Goal: Task Accomplishment & Management: Manage account settings

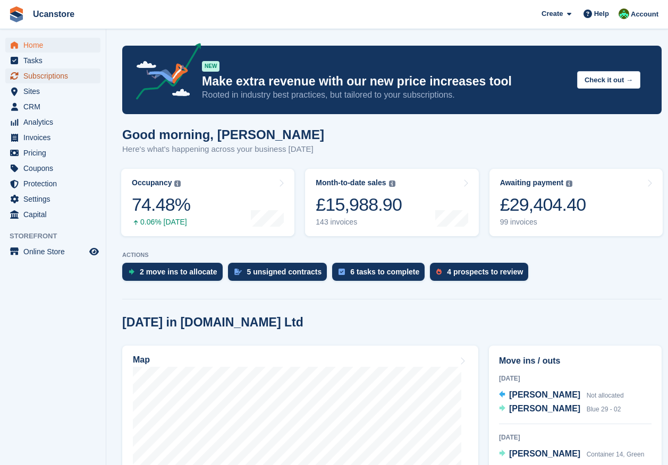
drag, startPoint x: 0, startPoint y: 0, endPoint x: 47, endPoint y: 78, distance: 91.3
click at [34, 78] on span "Subscriptions" at bounding box center [55, 76] width 64 height 15
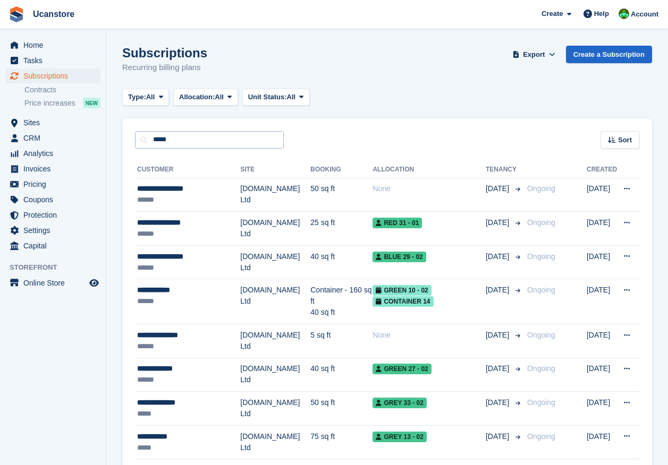
type input "*****"
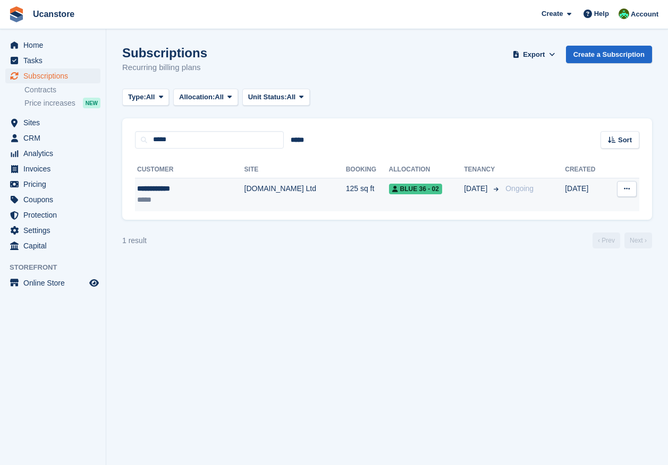
click at [244, 203] on td "[DOMAIN_NAME] Ltd" at bounding box center [294, 194] width 101 height 33
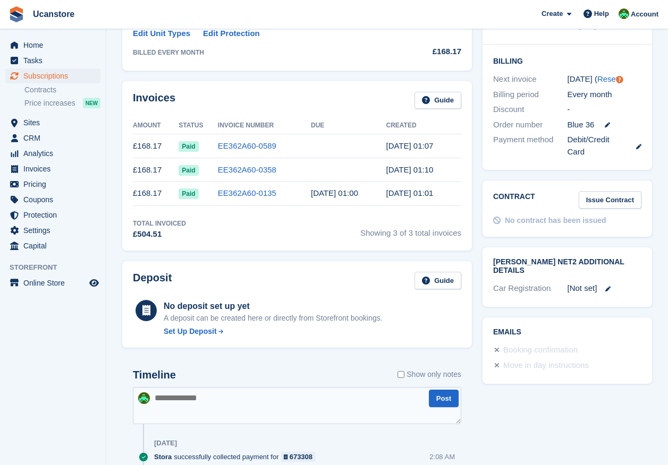
scroll to position [206, 0]
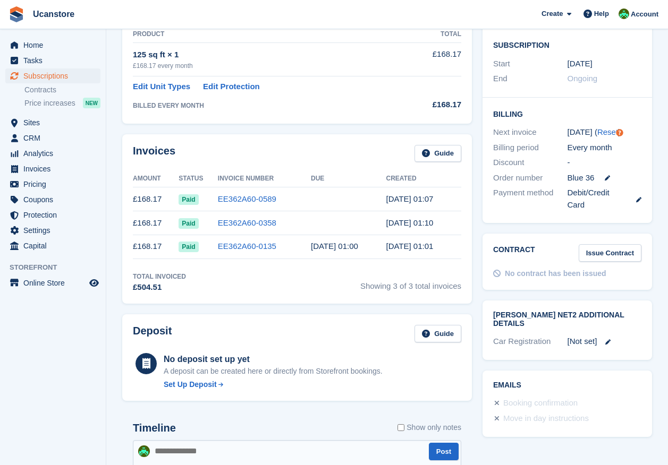
click at [311, 227] on td "EE362A60-0358" at bounding box center [264, 223] width 93 height 24
click at [251, 226] on link "EE362A60-0358" at bounding box center [247, 222] width 58 height 9
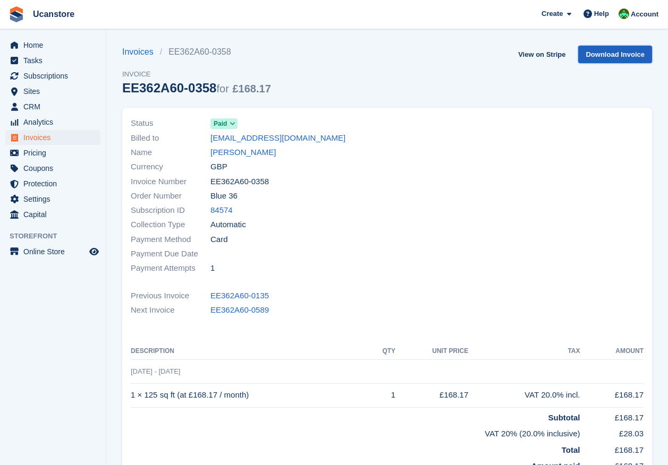
click at [611, 55] on link "Download Invoice" at bounding box center [615, 55] width 74 height 18
click at [232, 151] on link "Justin Oborn" at bounding box center [242, 153] width 65 height 12
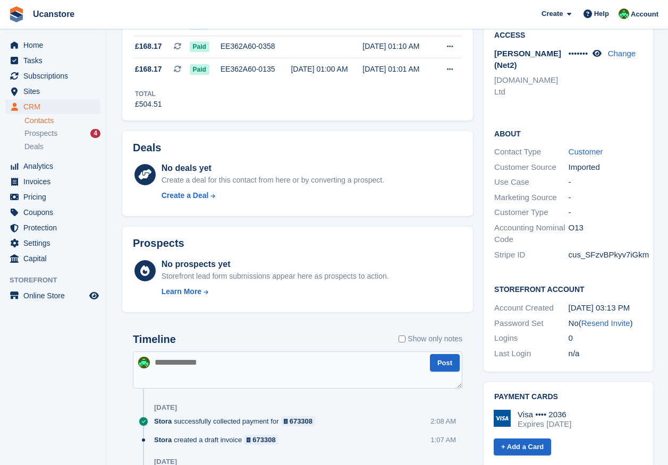
scroll to position [266, 0]
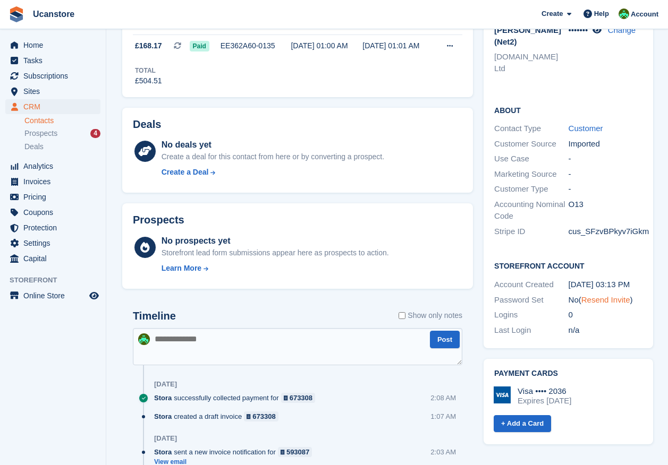
click at [606, 295] on link "Resend Invite" at bounding box center [605, 299] width 49 height 9
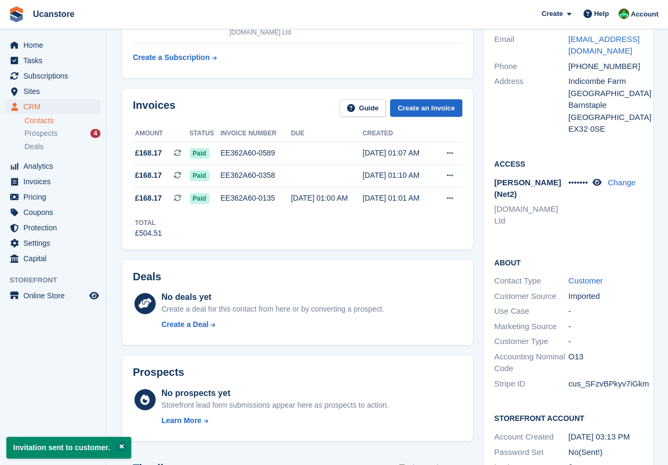
scroll to position [0, 0]
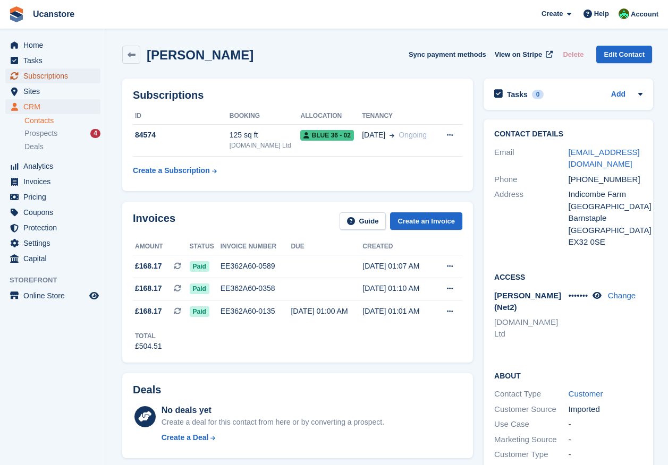
click at [43, 78] on span "Subscriptions" at bounding box center [55, 76] width 64 height 15
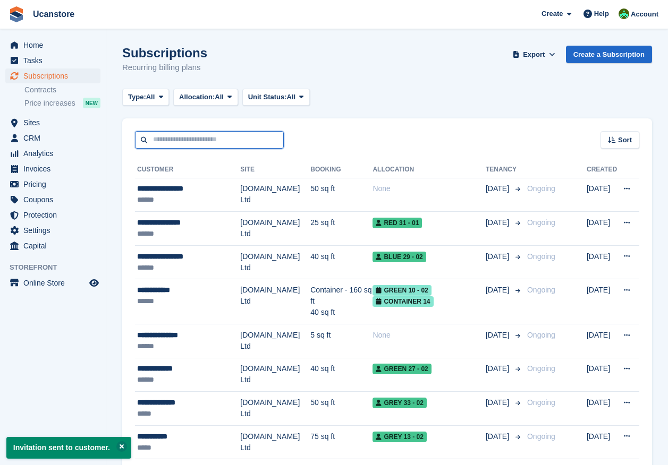
click at [197, 137] on input "text" at bounding box center [209, 140] width 149 height 18
type input "*****"
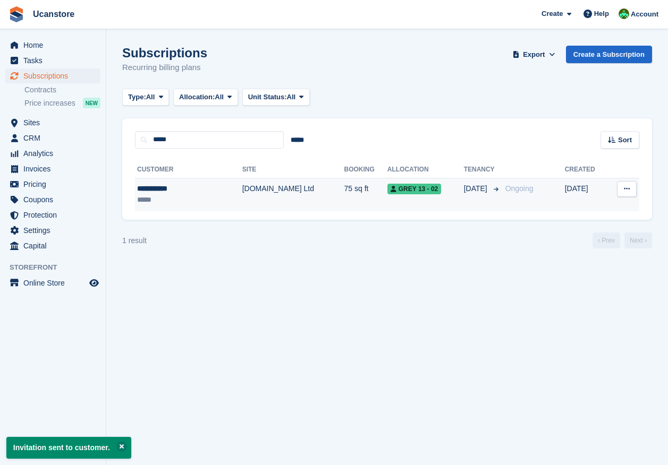
click at [205, 195] on div "*****" at bounding box center [173, 199] width 73 height 11
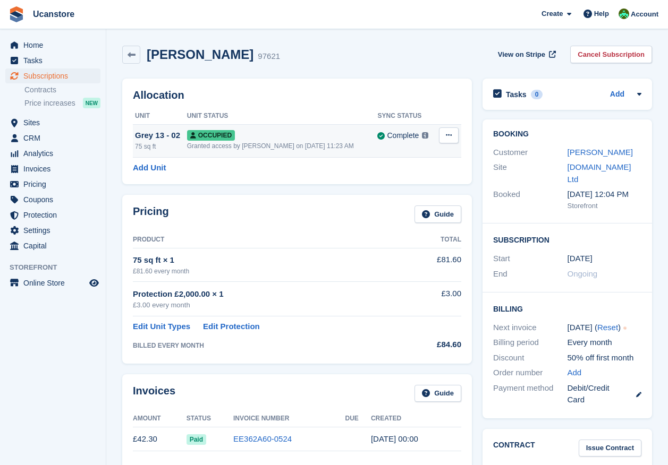
click at [163, 139] on div "Grey 13 - 02" at bounding box center [161, 136] width 52 height 12
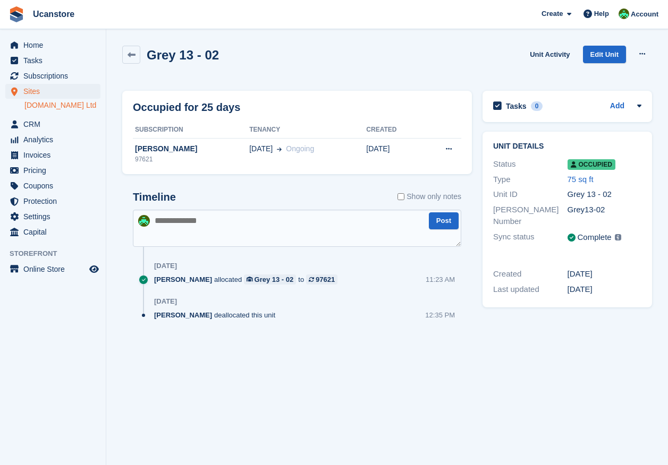
click at [184, 219] on textarea at bounding box center [297, 228] width 328 height 37
type textarea "**********"
click at [451, 223] on button "Post" at bounding box center [444, 222] width 30 height 18
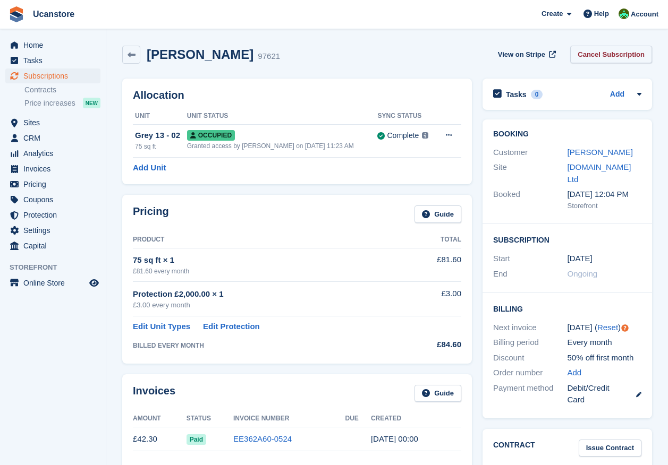
click at [617, 54] on link "Cancel Subscription" at bounding box center [611, 55] width 82 height 18
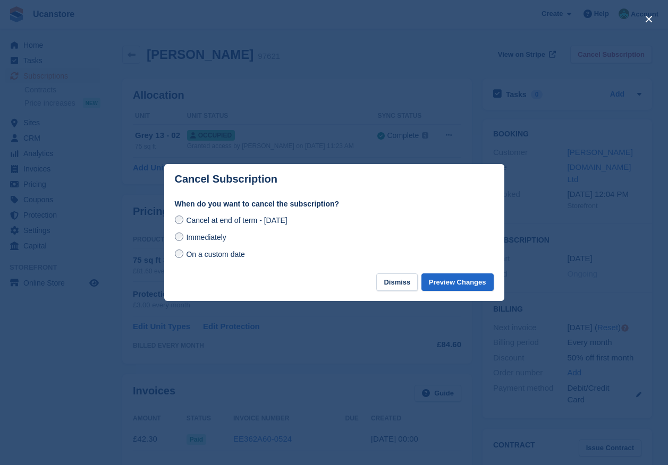
click at [209, 241] on span "Immediately" at bounding box center [206, 237] width 40 height 9
click at [450, 285] on button "Preview Changes" at bounding box center [457, 283] width 72 height 18
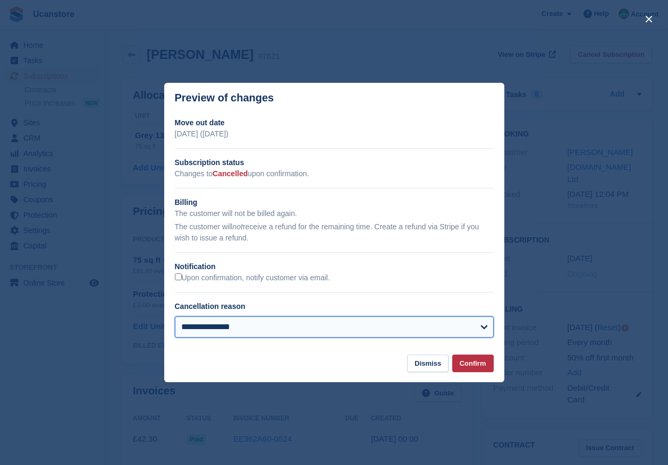
click at [381, 326] on select "**********" at bounding box center [334, 327] width 319 height 21
select select "**********"
click at [175, 318] on select "**********" at bounding box center [334, 327] width 319 height 21
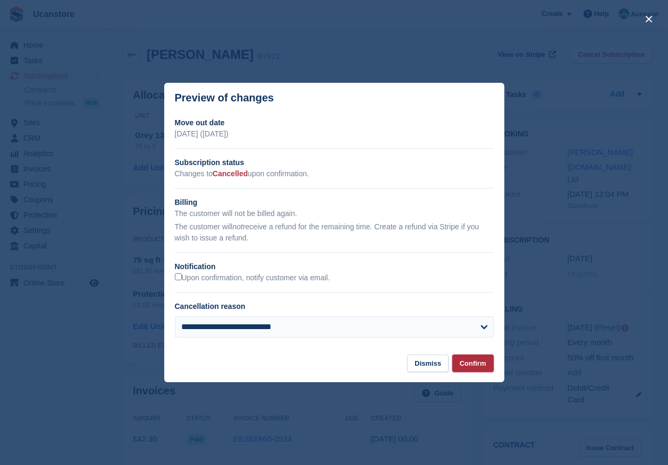
click at [479, 368] on button "Confirm" at bounding box center [472, 364] width 41 height 18
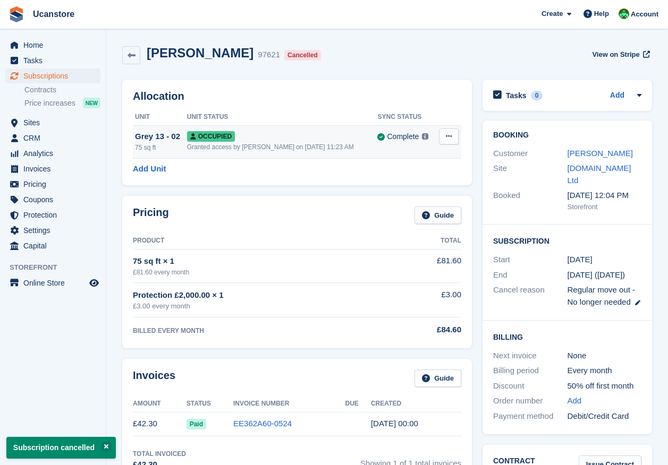
click at [447, 136] on icon at bounding box center [449, 136] width 6 height 7
click at [378, 196] on p "Deallocate" at bounding box center [407, 194] width 92 height 14
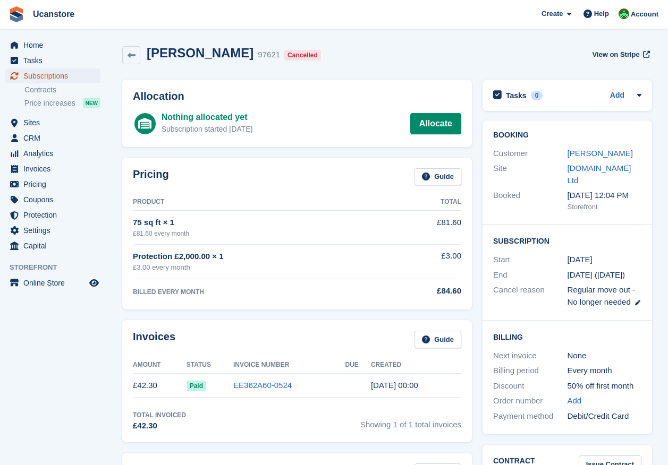
click at [45, 76] on span "Subscriptions" at bounding box center [55, 76] width 64 height 15
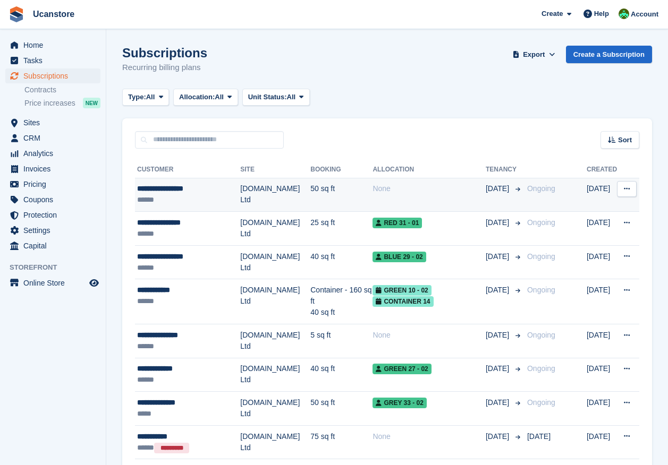
click at [267, 196] on td "[DOMAIN_NAME] Ltd" at bounding box center [275, 195] width 70 height 34
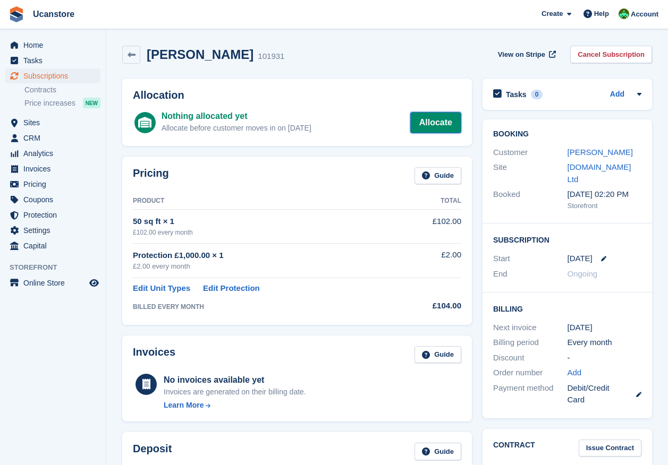
click at [433, 122] on link "Allocate" at bounding box center [435, 122] width 51 height 21
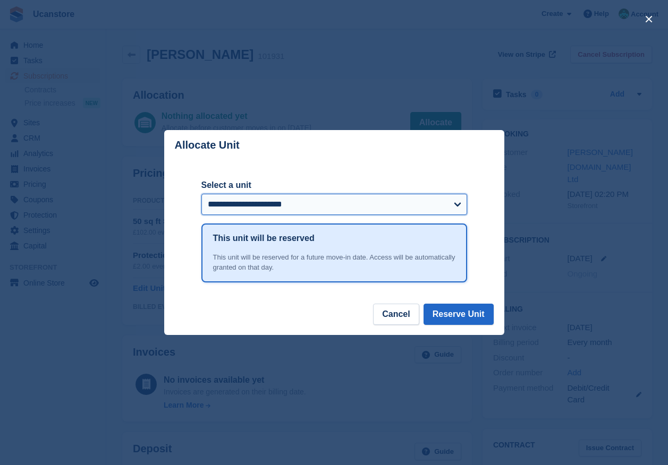
click at [265, 209] on select "**********" at bounding box center [334, 204] width 266 height 21
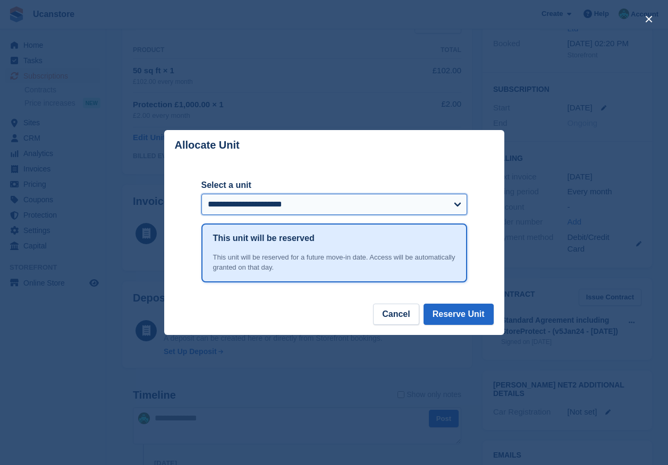
scroll to position [279, 0]
click at [271, 195] on select "**********" at bounding box center [334, 204] width 266 height 21
select select "******"
click at [201, 194] on select "**********" at bounding box center [334, 204] width 266 height 21
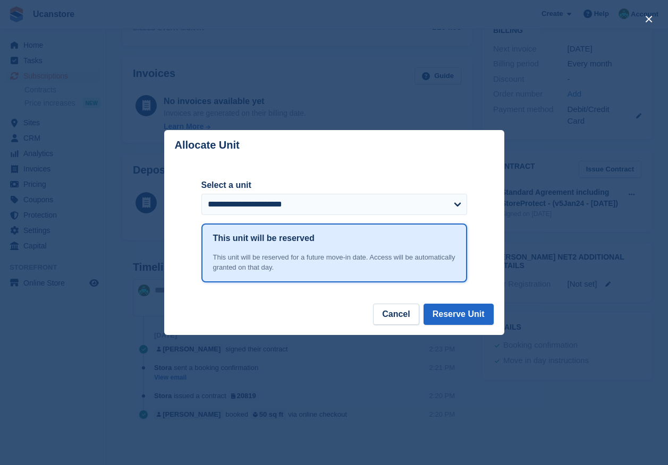
click at [299, 311] on footer "Cancel Reserve Unit" at bounding box center [334, 319] width 340 height 31
click at [493, 303] on div "**********" at bounding box center [334, 231] width 340 height 143
click at [477, 310] on button "Reserve Unit" at bounding box center [458, 314] width 70 height 21
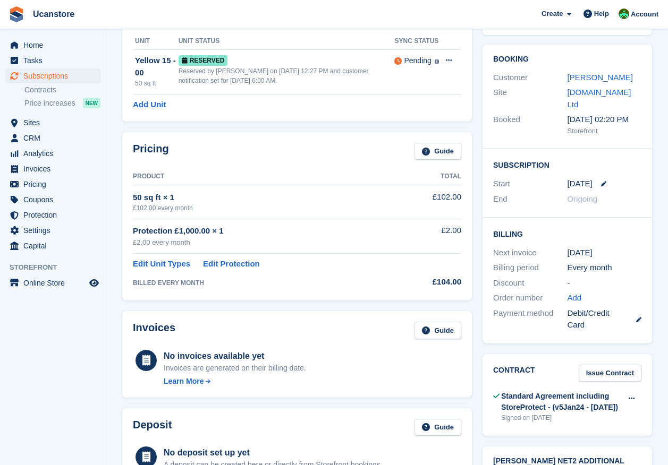
scroll to position [0, 0]
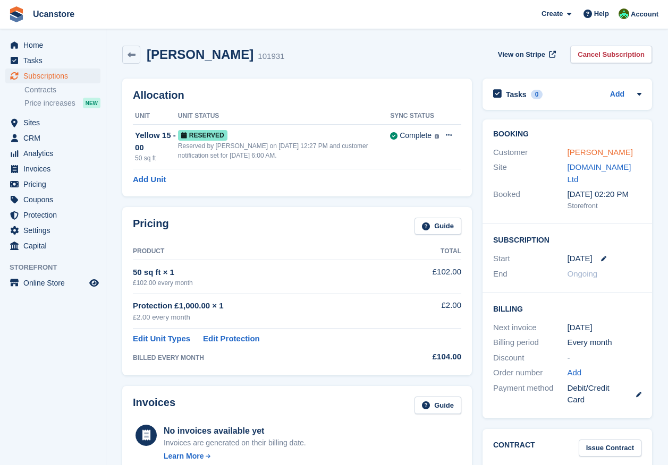
click at [600, 153] on link "Deborah Winslade" at bounding box center [599, 152] width 65 height 9
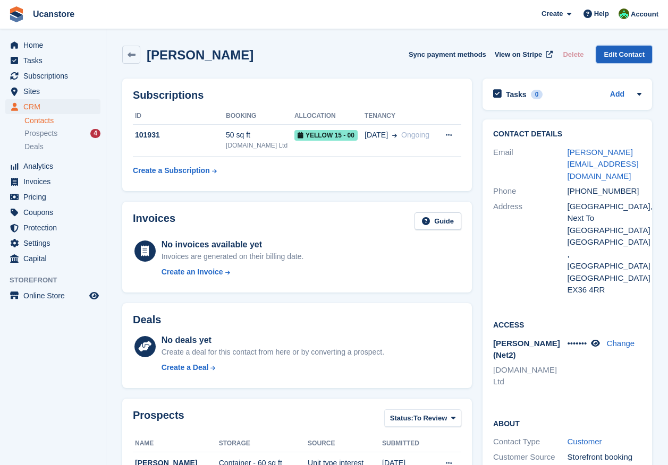
click at [615, 50] on link "Edit Contact" at bounding box center [624, 55] width 56 height 18
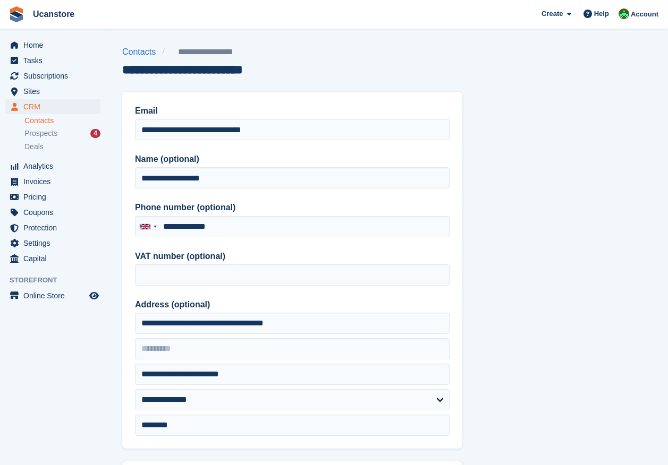
type input "**********"
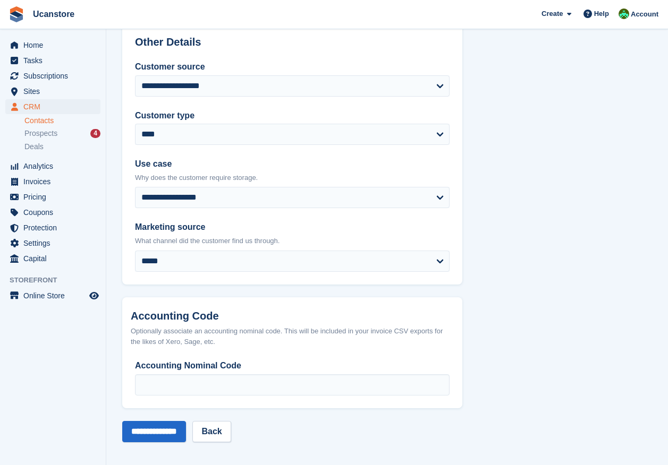
scroll to position [440, 0]
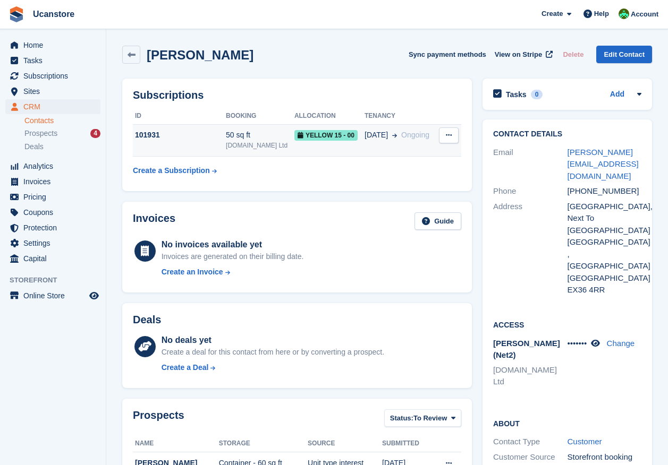
click at [246, 136] on div "50 sq ft" at bounding box center [260, 135] width 69 height 11
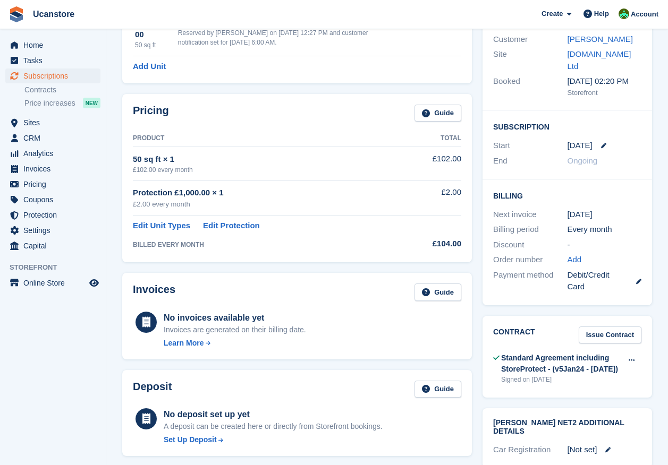
scroll to position [159, 0]
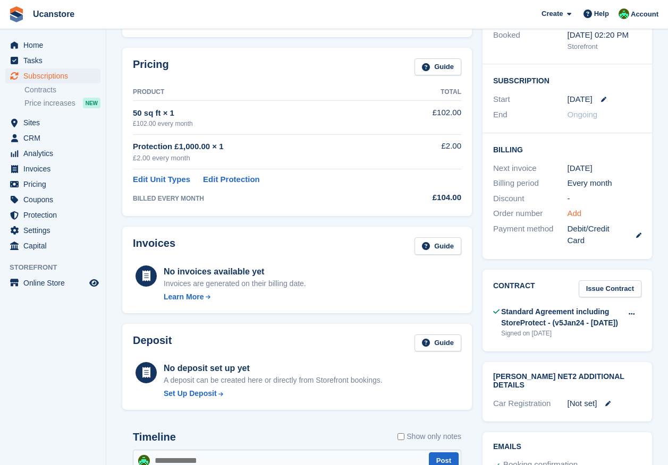
click at [580, 208] on link "Add" at bounding box center [574, 214] width 14 height 12
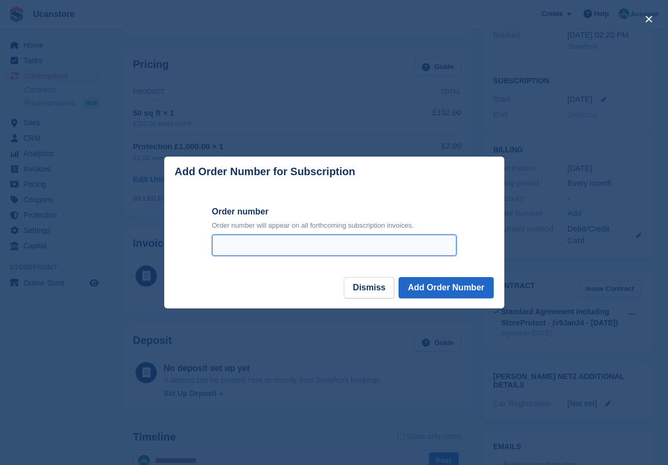
click at [332, 249] on input "Order number" at bounding box center [334, 245] width 244 height 21
type input "*********"
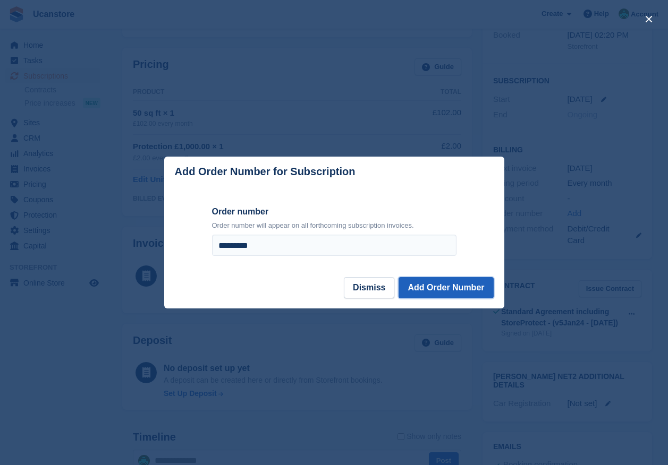
click at [453, 295] on button "Add Order Number" at bounding box center [445, 287] width 95 height 21
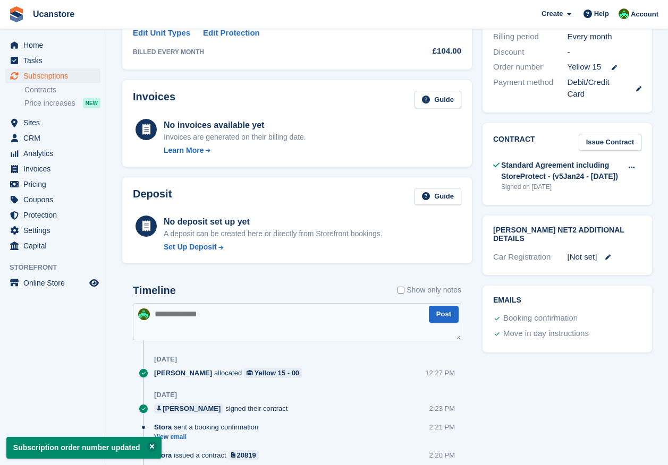
scroll to position [366, 0]
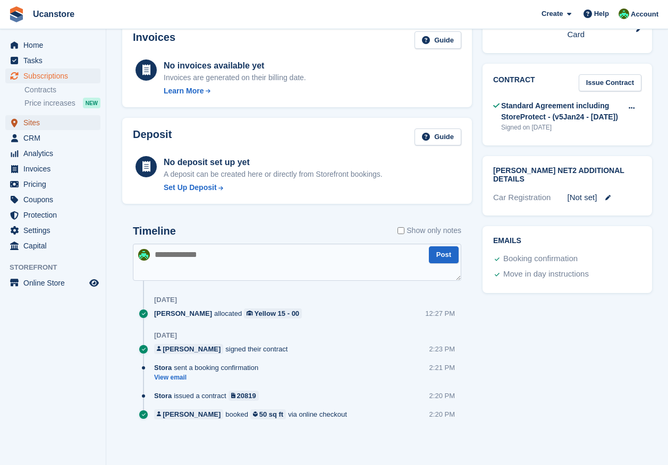
click at [38, 125] on span "Sites" at bounding box center [55, 122] width 64 height 15
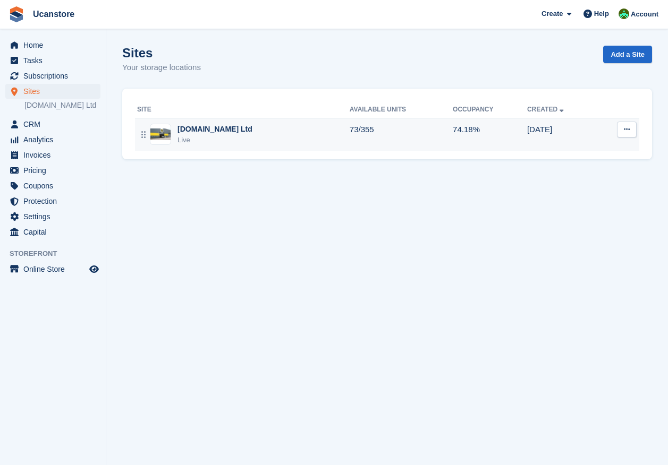
click at [210, 144] on div "Live" at bounding box center [214, 140] width 75 height 11
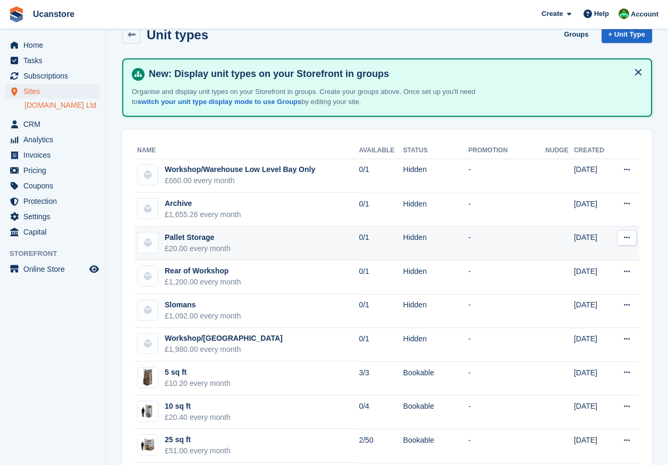
scroll to position [53, 0]
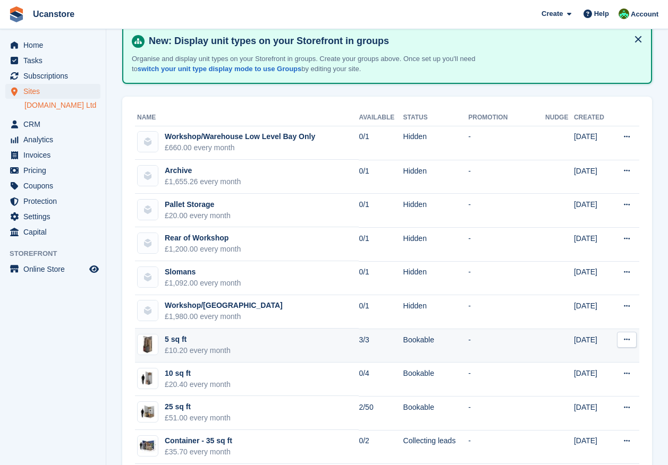
click at [200, 344] on div "5 sq ft" at bounding box center [198, 339] width 66 height 11
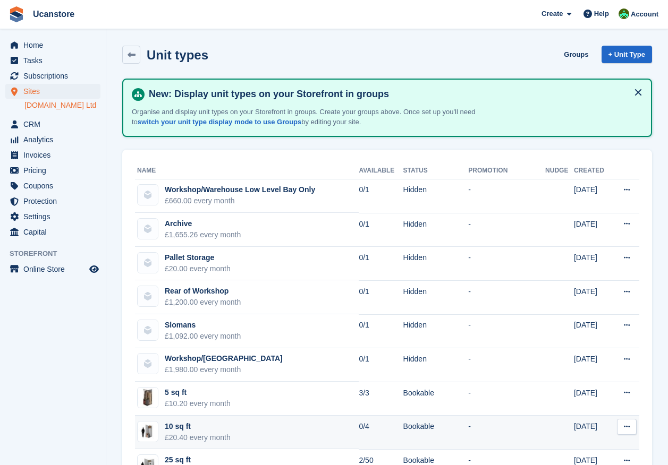
scroll to position [53, 0]
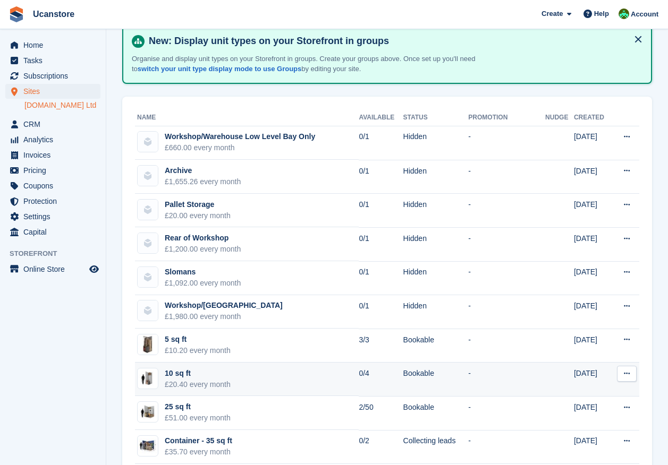
click at [214, 379] on div "£20.40 every month" at bounding box center [198, 384] width 66 height 11
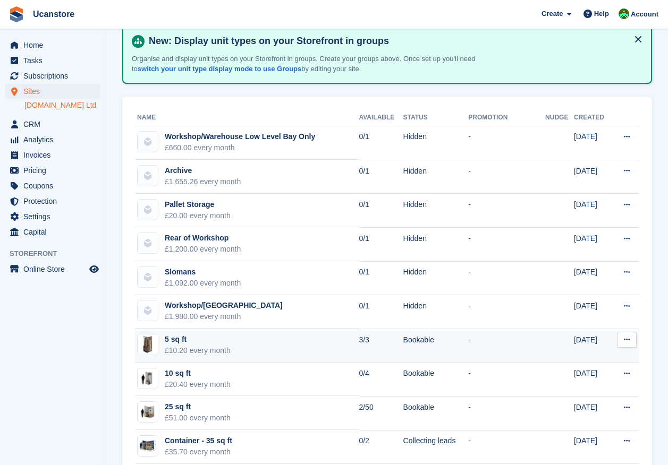
click at [175, 346] on div "£10.20 every month" at bounding box center [198, 350] width 66 height 11
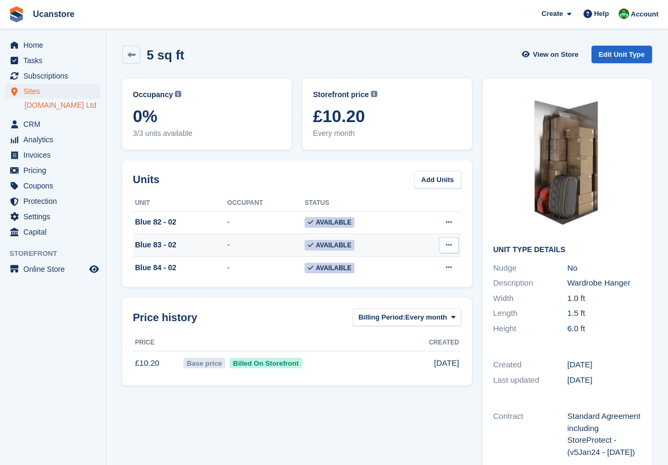
click at [270, 247] on td "-" at bounding box center [266, 245] width 78 height 23
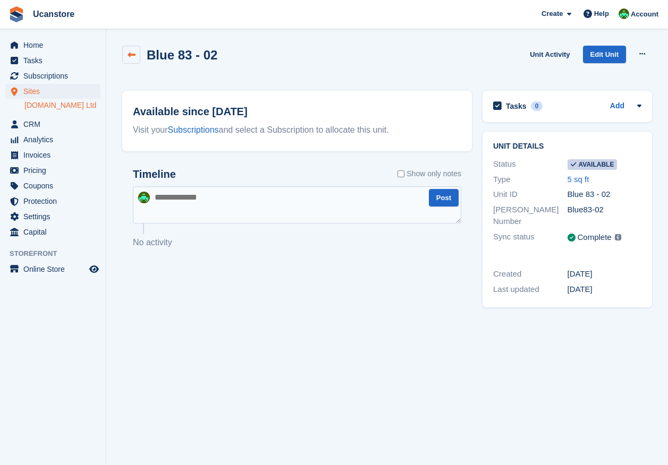
click at [137, 57] on link at bounding box center [131, 55] width 18 height 18
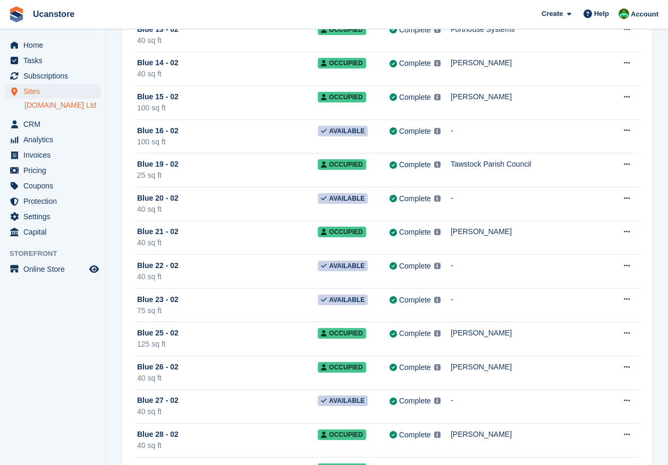
scroll to position [478, 0]
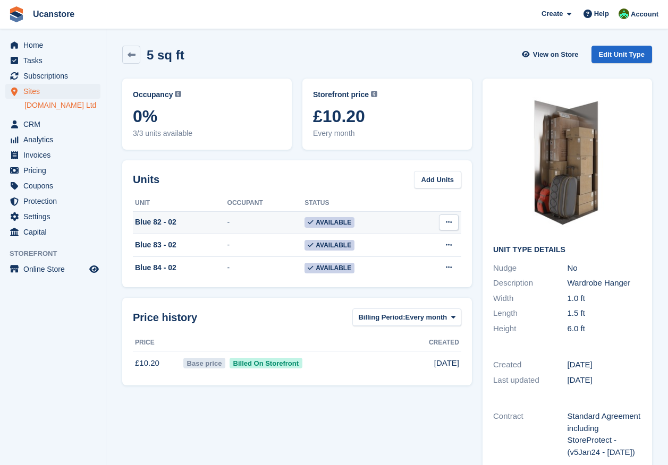
click at [202, 223] on div "Blue 82 - 02" at bounding box center [180, 222] width 95 height 11
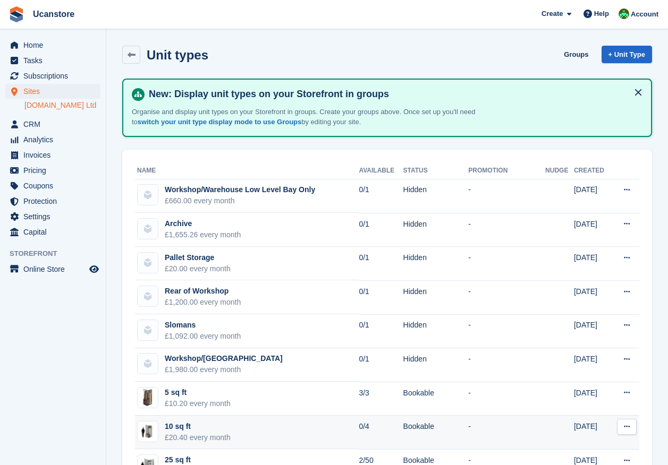
scroll to position [53, 0]
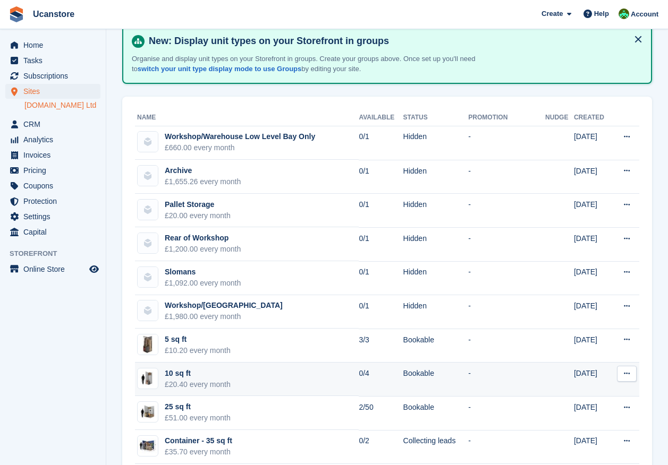
click at [287, 377] on td "10 sq ft £20.40 every month" at bounding box center [247, 380] width 224 height 34
click at [337, 379] on td "10 sq ft £20.40 every month" at bounding box center [247, 380] width 224 height 34
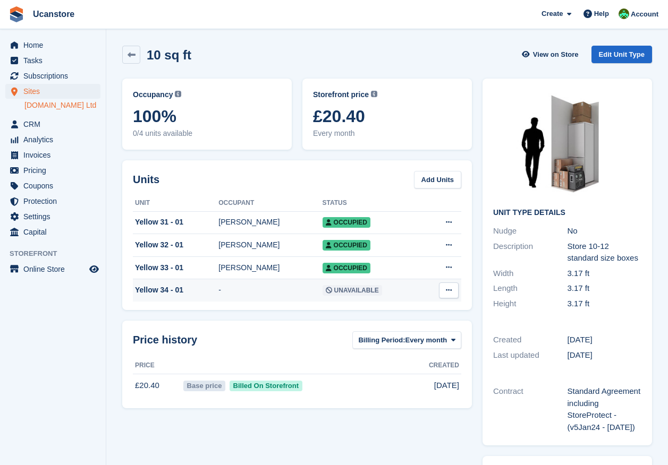
click at [268, 296] on td "-" at bounding box center [270, 290] width 104 height 22
click at [253, 219] on div "[PERSON_NAME]" at bounding box center [270, 222] width 104 height 11
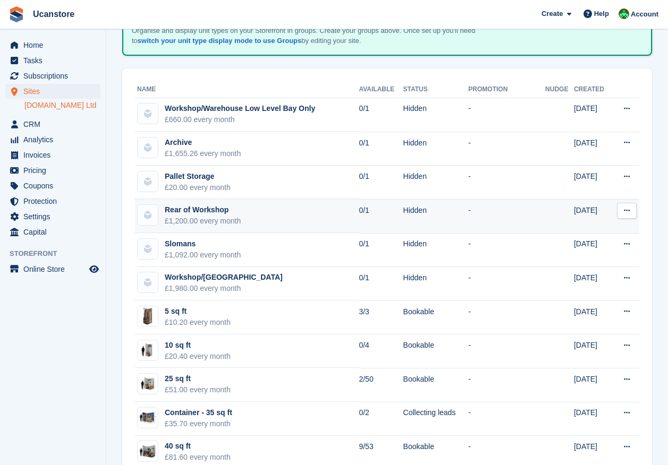
scroll to position [106, 0]
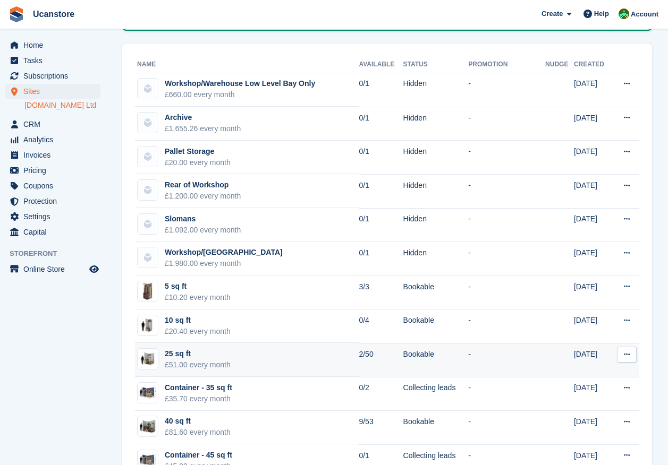
click at [271, 355] on td "25 sq ft £51.00 every month" at bounding box center [247, 360] width 224 height 34
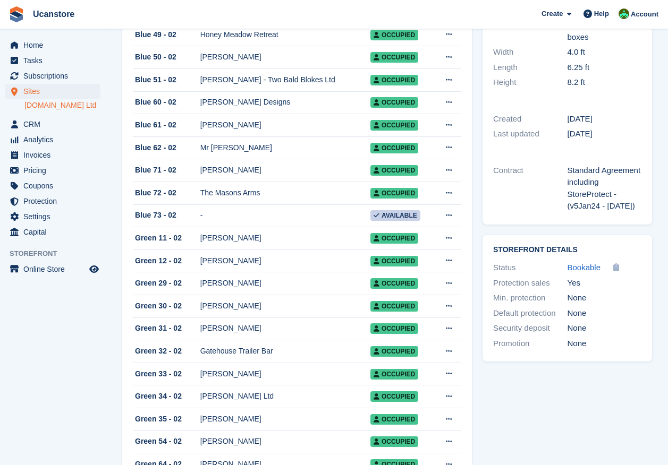
scroll to position [106, 0]
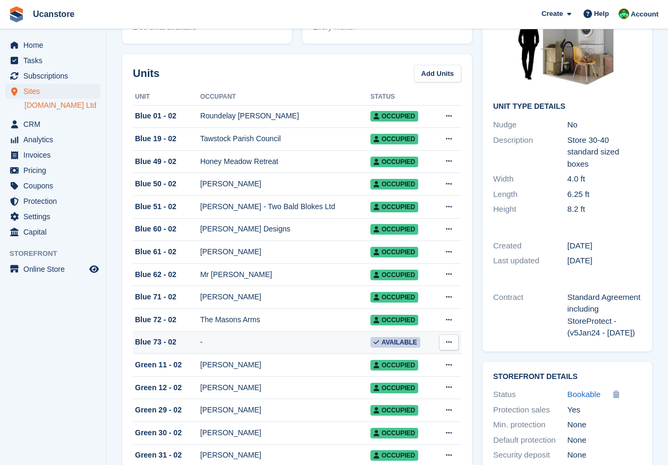
click at [226, 347] on td "-" at bounding box center [285, 343] width 170 height 23
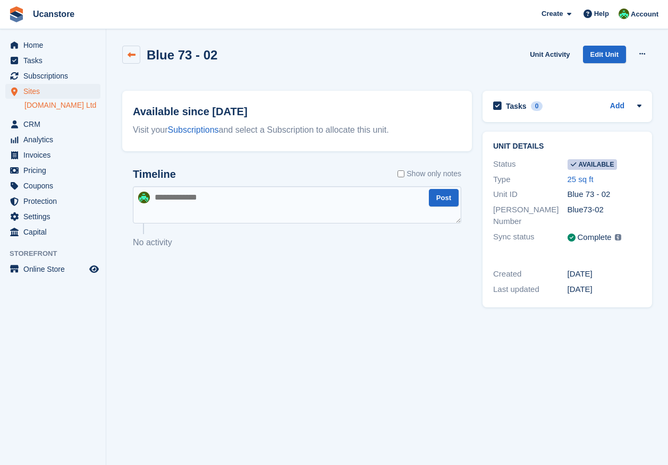
click at [135, 56] on link at bounding box center [131, 55] width 18 height 18
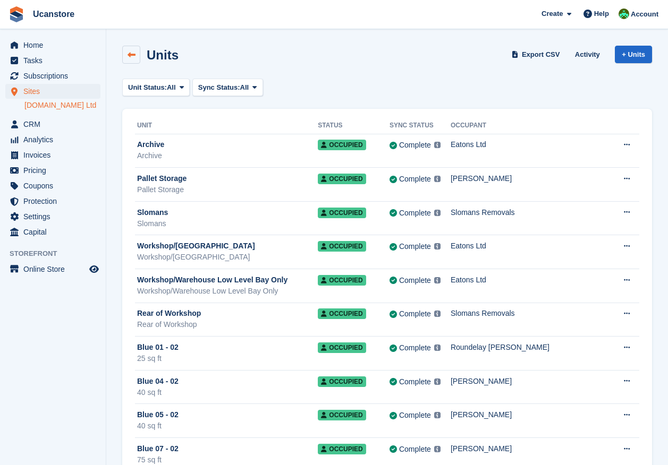
click at [135, 53] on link at bounding box center [131, 55] width 18 height 18
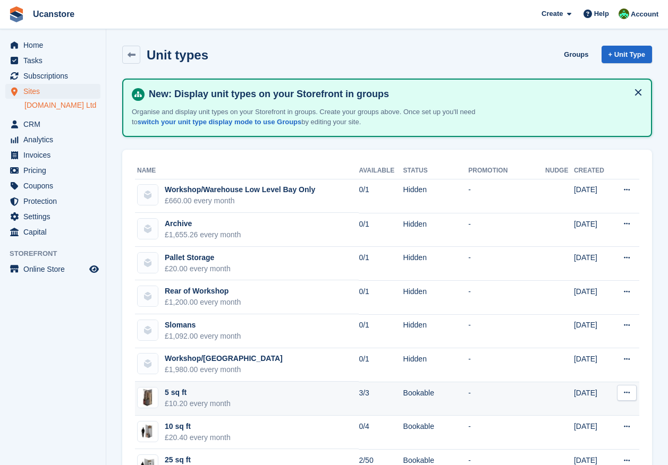
click at [198, 396] on div "5 sq ft" at bounding box center [198, 392] width 66 height 11
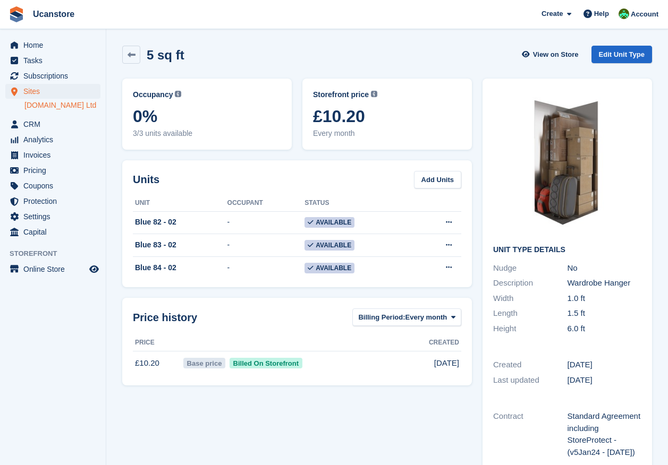
click at [134, 70] on div "5 sq ft View on Store Edit Unit Type" at bounding box center [387, 56] width 540 height 33
click at [134, 54] on icon at bounding box center [132, 55] width 8 height 8
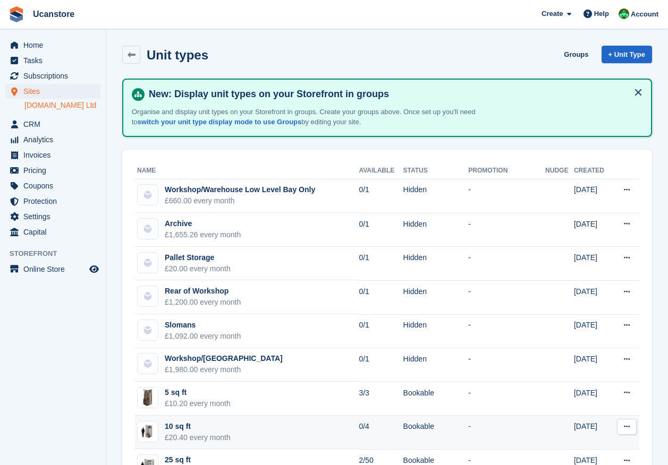
click at [204, 429] on div "10 sq ft" at bounding box center [198, 426] width 66 height 11
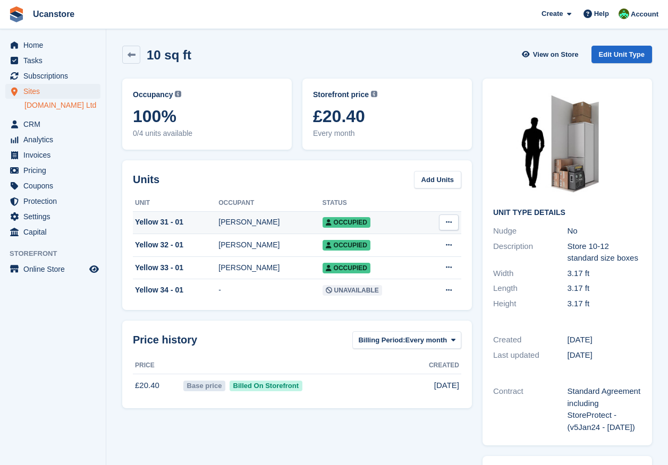
click at [225, 224] on div "[PERSON_NAME]" at bounding box center [270, 222] width 104 height 11
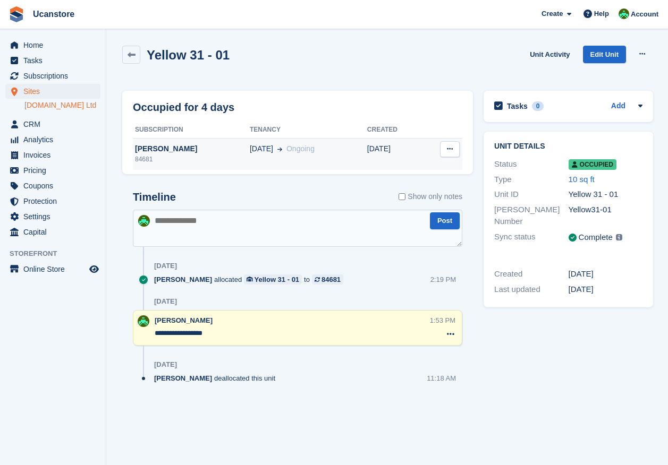
click at [157, 149] on div "[PERSON_NAME]" at bounding box center [191, 148] width 117 height 11
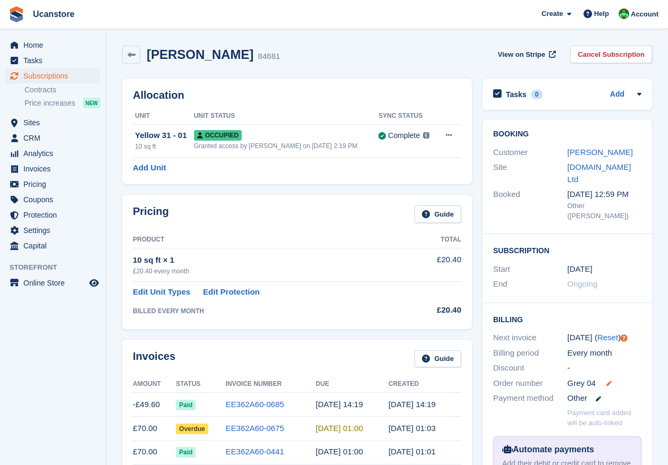
click at [609, 381] on icon at bounding box center [608, 383] width 5 height 5
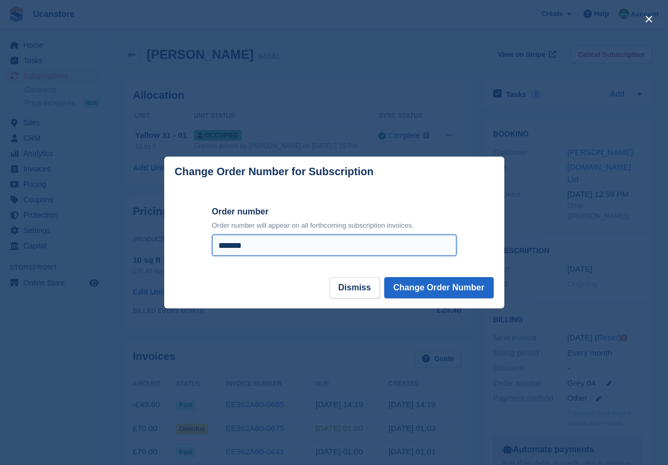
drag, startPoint x: 227, startPoint y: 243, endPoint x: 185, endPoint y: 240, distance: 42.1
click at [185, 240] on form "Order number Order number will appear on all forthcoming subscription invoices.…" at bounding box center [334, 232] width 340 height 91
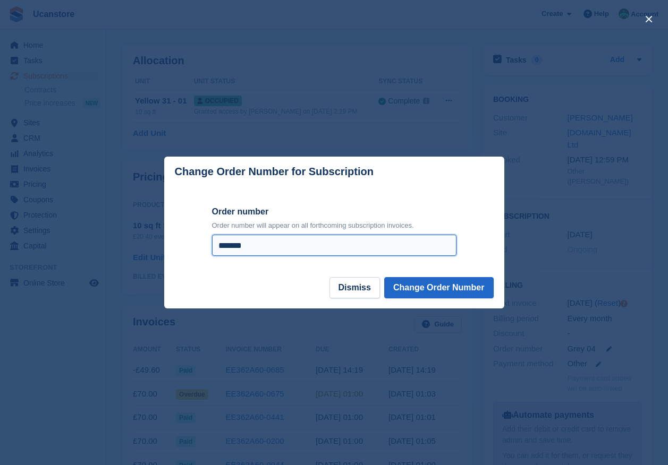
scroll to position [53, 0]
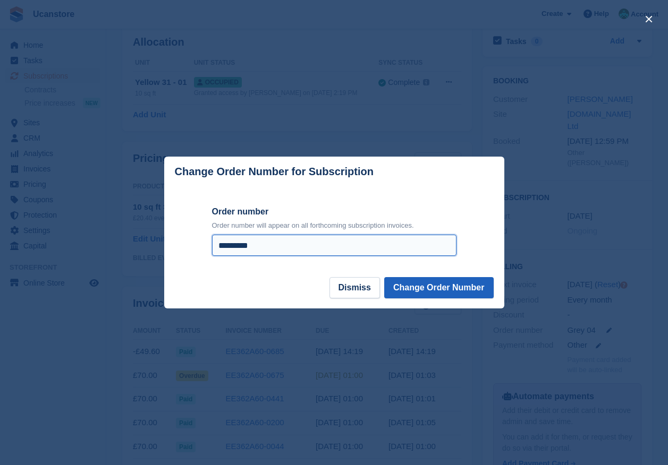
type input "*********"
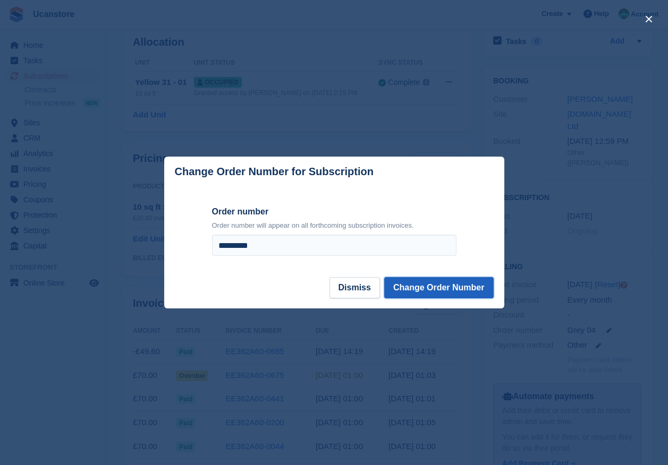
click at [485, 294] on button "Change Order Number" at bounding box center [438, 287] width 109 height 21
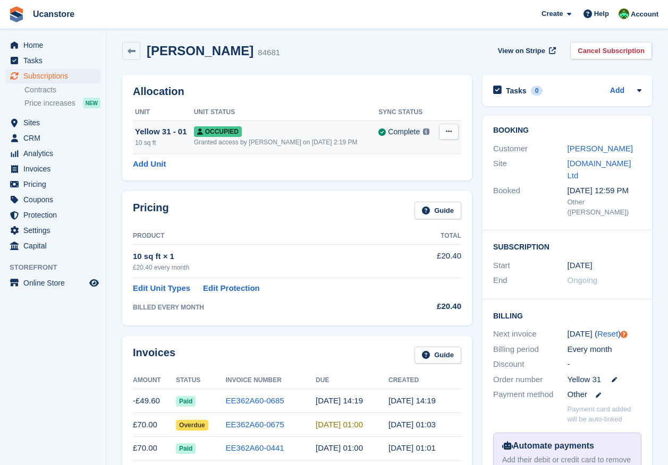
scroll to position [0, 0]
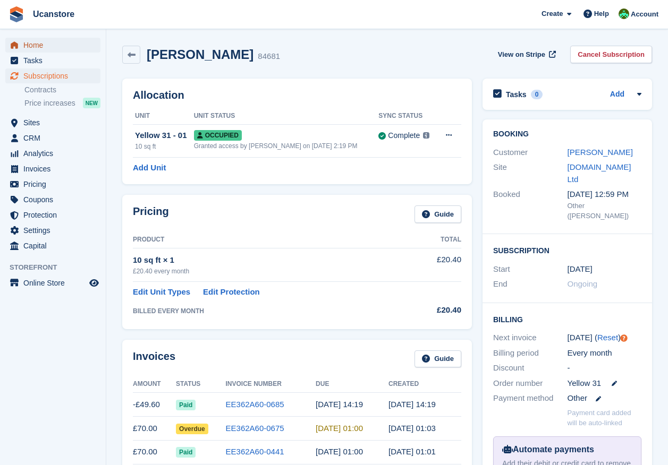
click at [37, 43] on span "Home" at bounding box center [55, 45] width 64 height 15
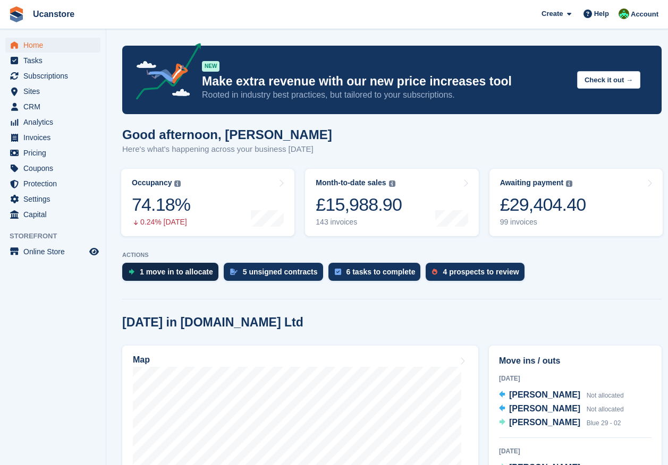
click at [169, 267] on div "1 move in to allocate" at bounding box center [170, 272] width 96 height 18
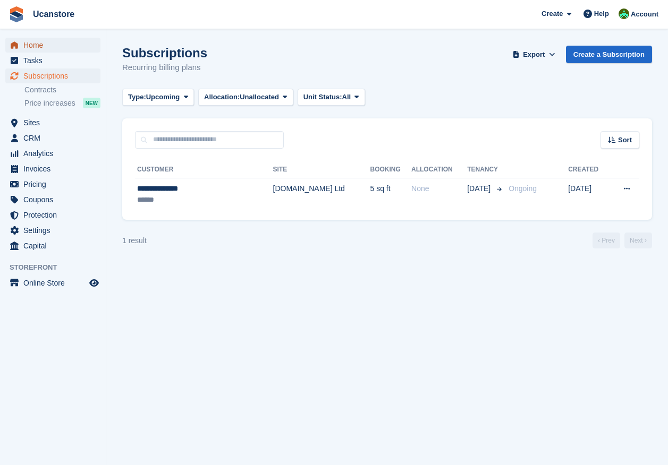
click at [33, 46] on span "Home" at bounding box center [55, 45] width 64 height 15
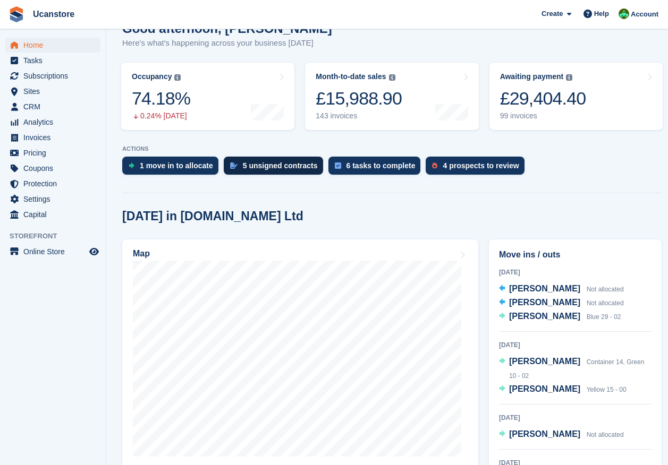
scroll to position [106, 0]
click at [258, 166] on div "5 unsigned contracts" at bounding box center [280, 166] width 75 height 9
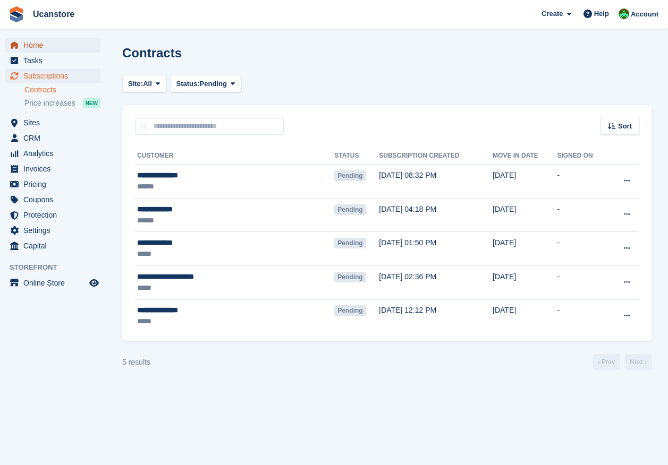
click at [43, 50] on span "Home" at bounding box center [55, 45] width 64 height 15
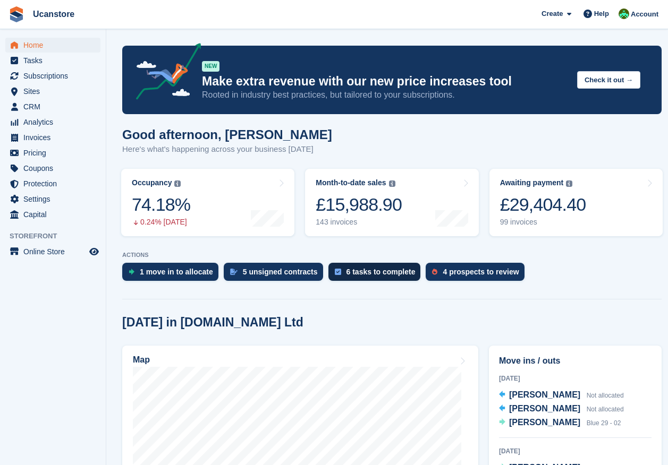
click at [356, 271] on div "6 tasks to complete" at bounding box center [380, 272] width 69 height 9
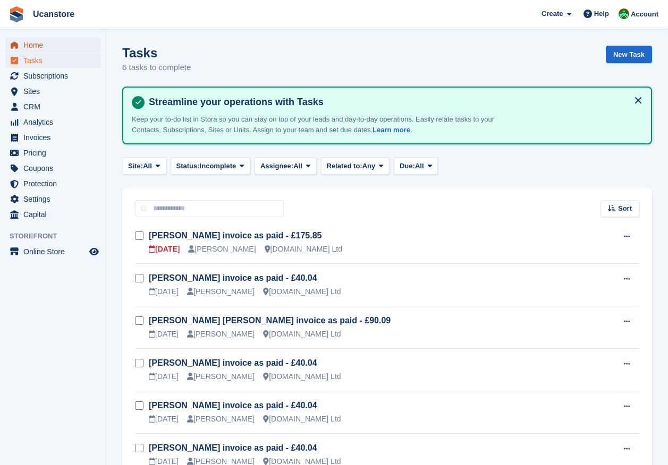
click at [32, 45] on span "Home" at bounding box center [55, 45] width 64 height 15
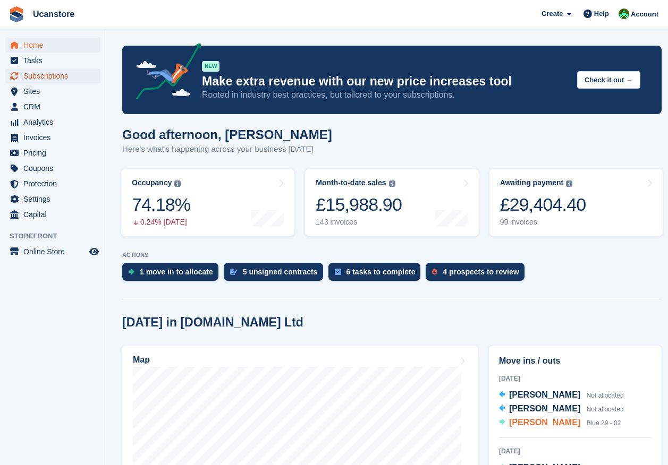
click at [56, 78] on span "Subscriptions" at bounding box center [55, 76] width 64 height 15
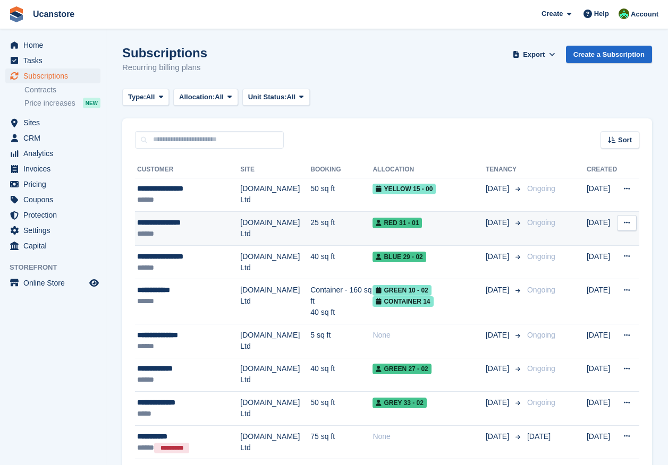
click at [260, 223] on td "[DOMAIN_NAME] Ltd" at bounding box center [275, 229] width 70 height 34
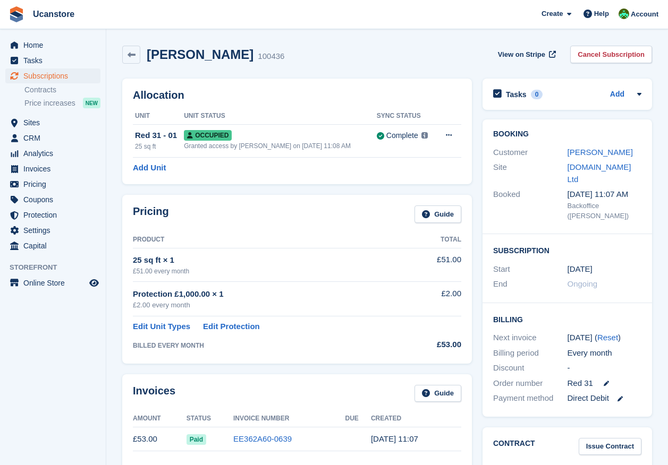
click at [136, 59] on link at bounding box center [131, 55] width 18 height 18
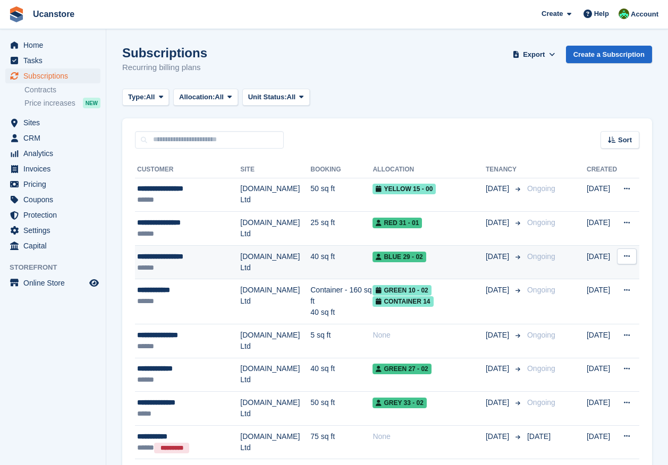
click at [287, 265] on td "[DOMAIN_NAME] Ltd" at bounding box center [275, 262] width 70 height 34
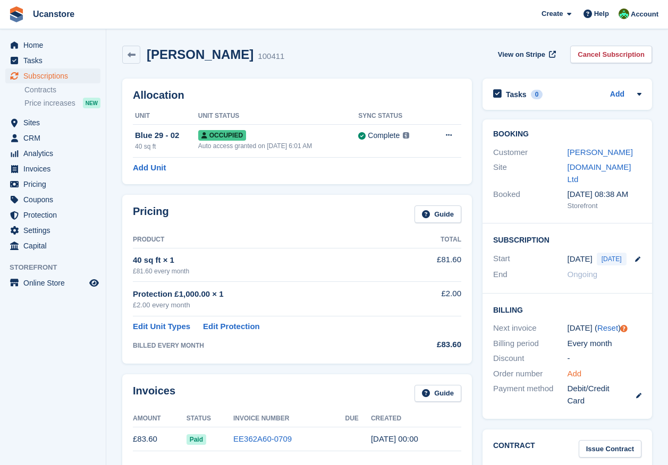
click at [574, 368] on link "Add" at bounding box center [574, 374] width 14 height 12
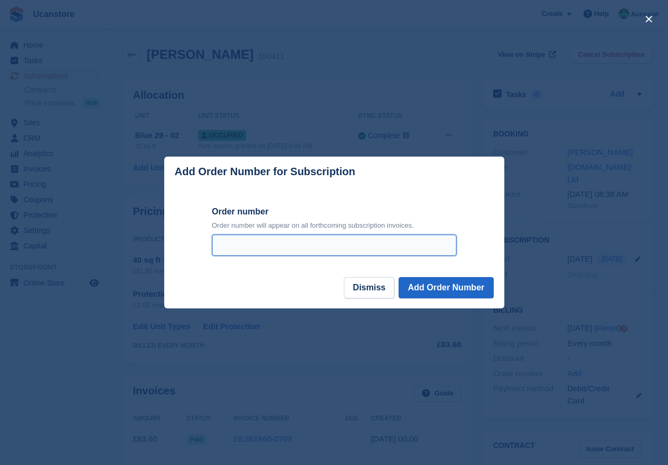
click at [280, 244] on input "Order number" at bounding box center [334, 245] width 244 height 21
type input "*******"
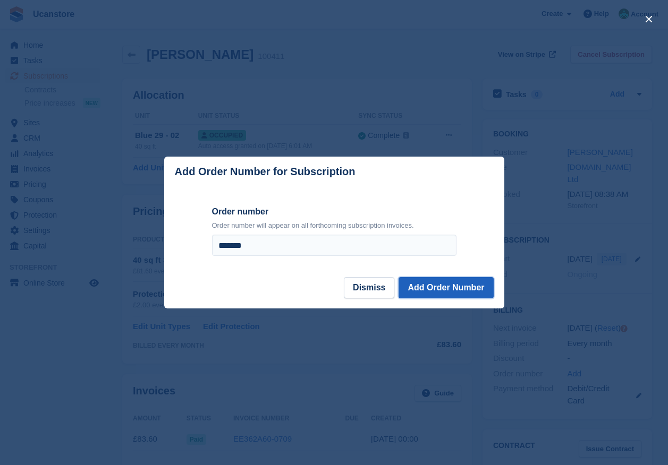
click at [447, 285] on button "Add Order Number" at bounding box center [445, 287] width 95 height 21
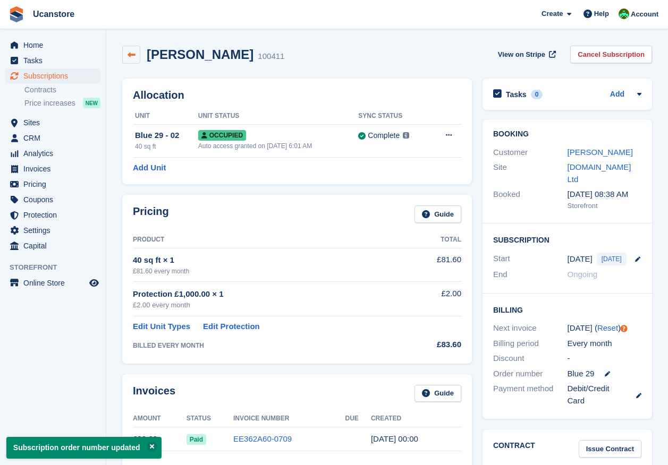
click at [130, 55] on icon at bounding box center [132, 55] width 8 height 8
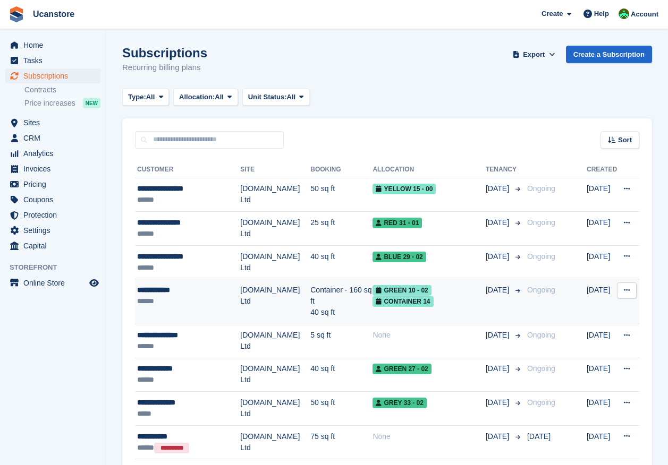
click at [372, 295] on span "Green 10 - 02" at bounding box center [401, 290] width 58 height 11
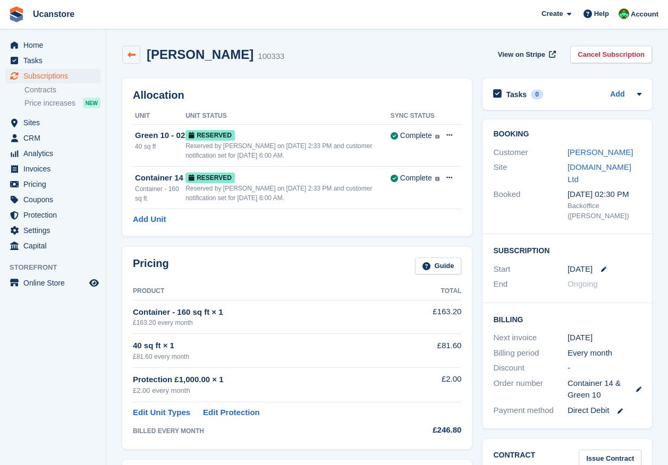
click at [133, 55] on icon at bounding box center [132, 55] width 8 height 8
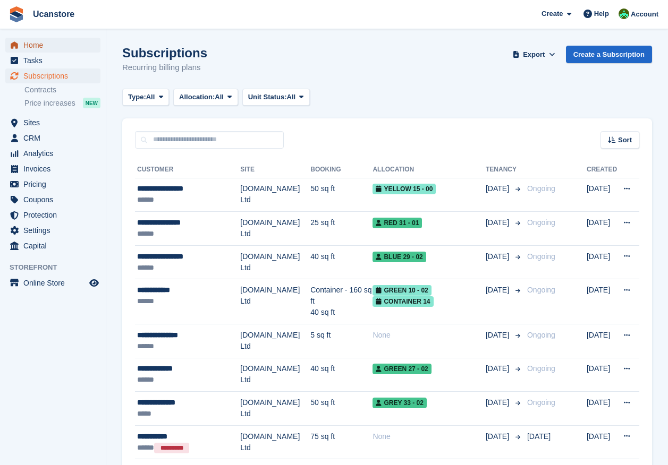
click at [39, 45] on span "Home" at bounding box center [55, 45] width 64 height 15
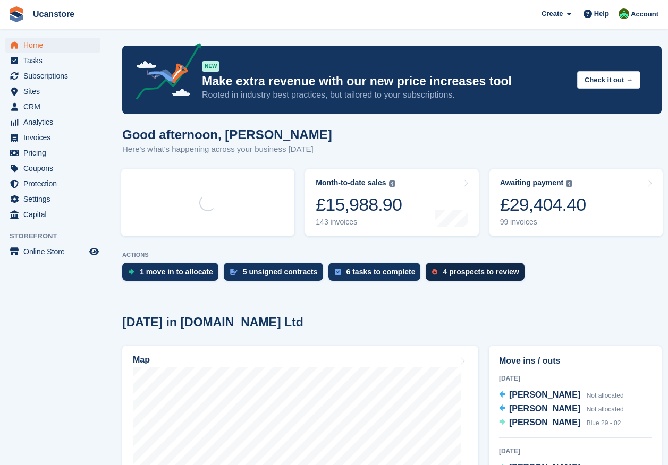
click at [448, 276] on div "4 prospects to review" at bounding box center [481, 272] width 76 height 9
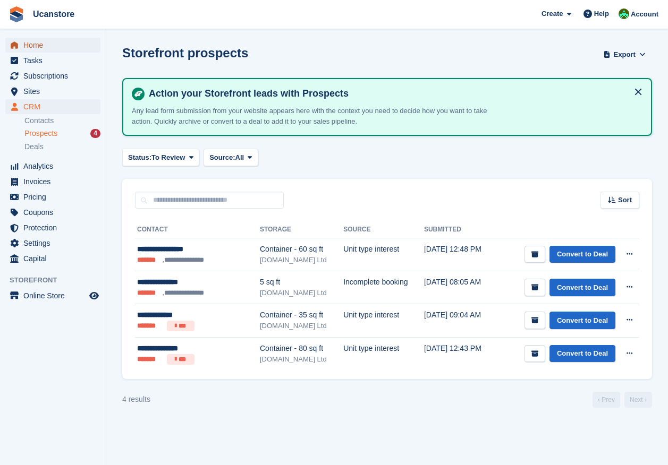
drag, startPoint x: 16, startPoint y: 44, endPoint x: 0, endPoint y: 95, distance: 53.4
click at [16, 44] on icon "menu" at bounding box center [14, 44] width 7 height 7
